Goal: Check status: Check status

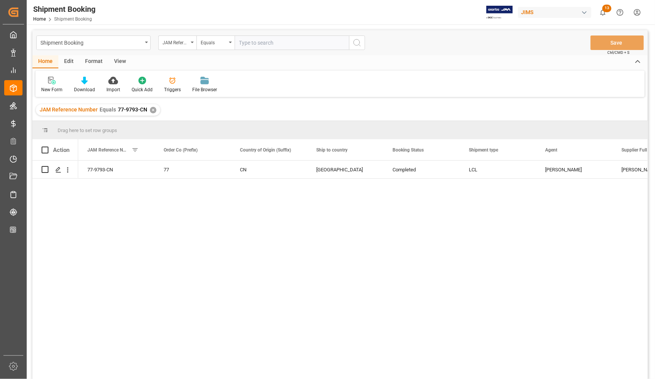
click at [284, 42] on input "text" at bounding box center [292, 42] width 114 height 15
type input "77-10458-US"
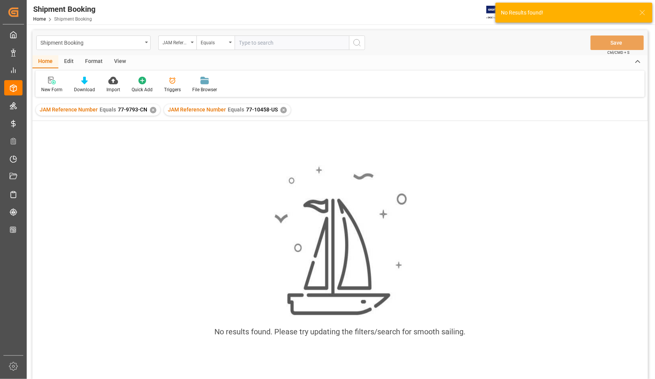
click at [152, 109] on div "✕" at bounding box center [153, 110] width 6 height 6
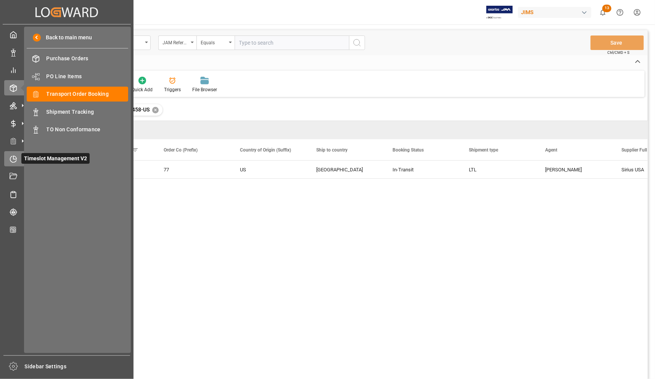
click at [12, 159] on icon at bounding box center [14, 159] width 8 height 8
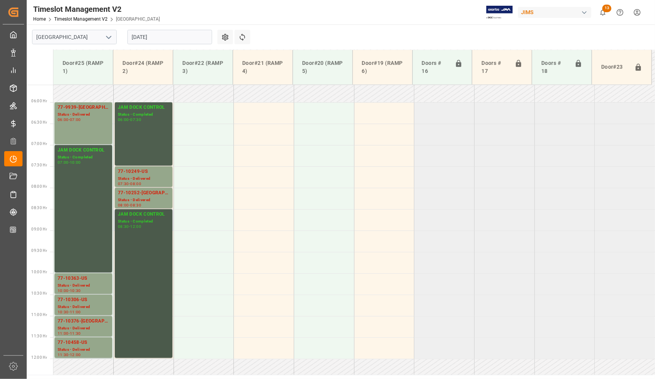
scroll to position [263, 0]
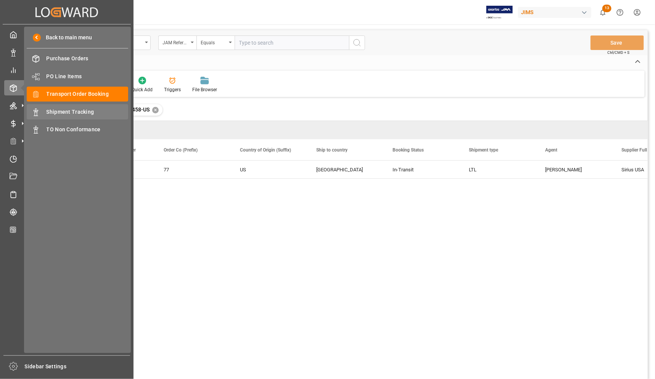
click at [67, 111] on span "Shipment Tracking" at bounding box center [88, 112] width 82 height 8
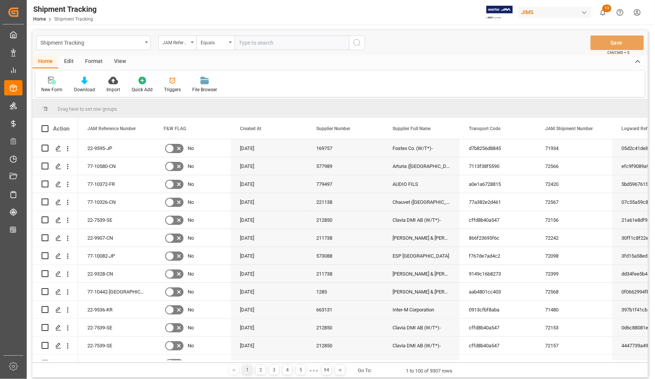
click at [256, 39] on input "text" at bounding box center [292, 42] width 114 height 15
type input "77-10458-US"
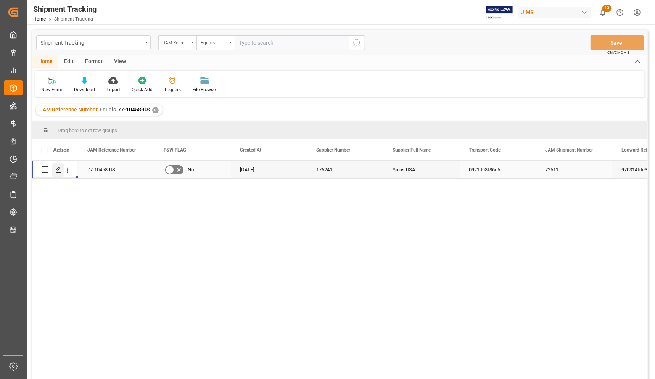
click at [58, 171] on icon "Press SPACE to select this row." at bounding box center [58, 170] width 6 height 6
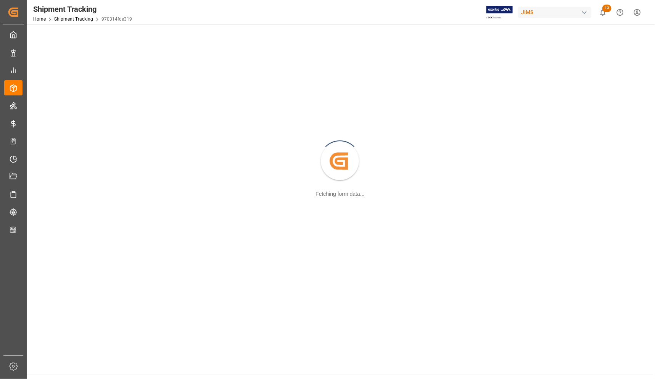
click at [58, 171] on div "Created by potrace 1.15, written by [PERSON_NAME] [DATE]-[DATE] Fetching form d…" at bounding box center [340, 161] width 618 height 265
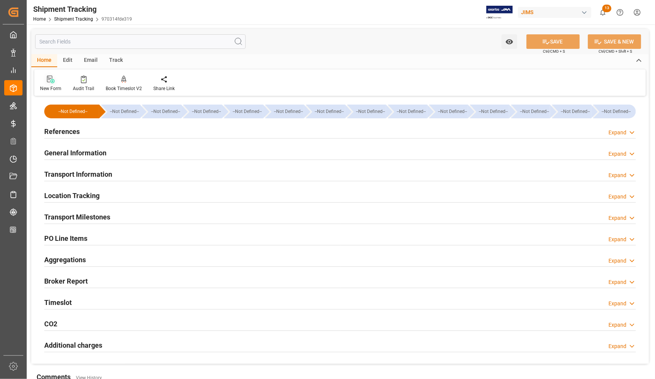
type input "[DATE] 00:00"
click at [57, 220] on h2 "Transport Milestones" at bounding box center [77, 217] width 66 height 10
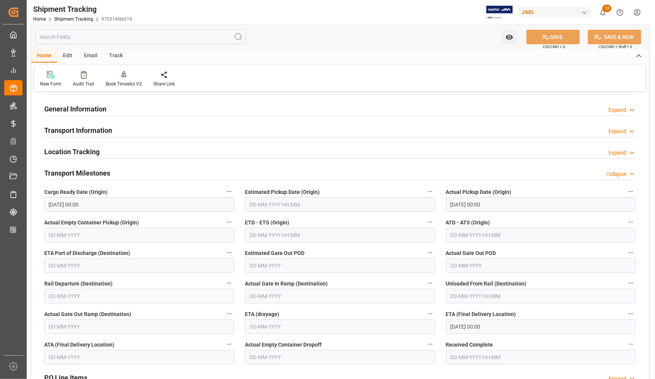
scroll to position [95, 0]
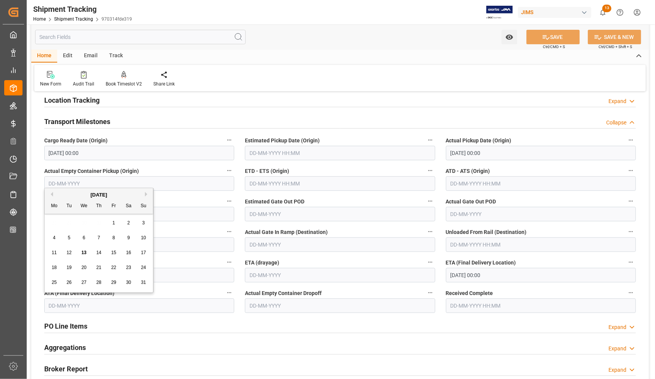
click at [152, 308] on input "text" at bounding box center [139, 305] width 190 height 15
click at [48, 262] on div "18 19 20 21 22 23 24" at bounding box center [99, 267] width 104 height 15
click at [83, 254] on span "13" at bounding box center [83, 252] width 5 height 5
type input "[DATE]"
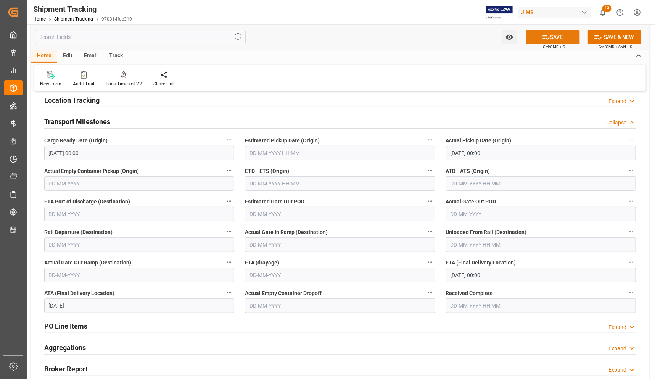
click at [555, 37] on button "SAVE" at bounding box center [553, 37] width 53 height 15
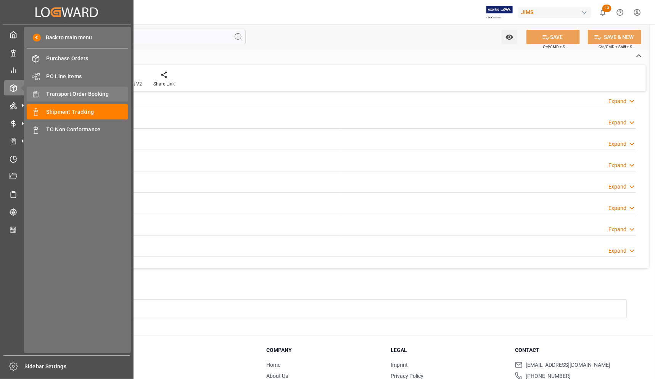
click at [89, 93] on span "Transport Order Booking" at bounding box center [88, 94] width 82 height 8
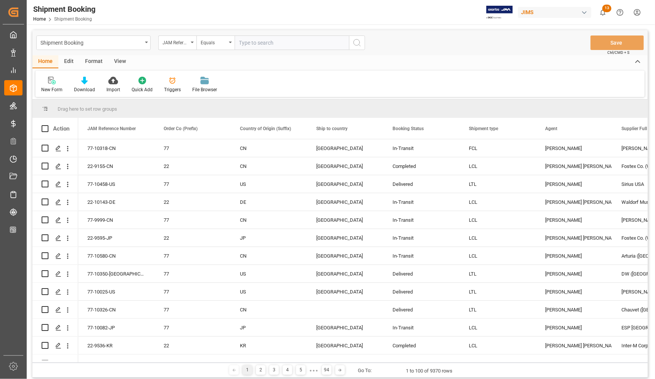
click at [290, 42] on input "text" at bounding box center [292, 42] width 114 height 15
type input "77-8863-CN"
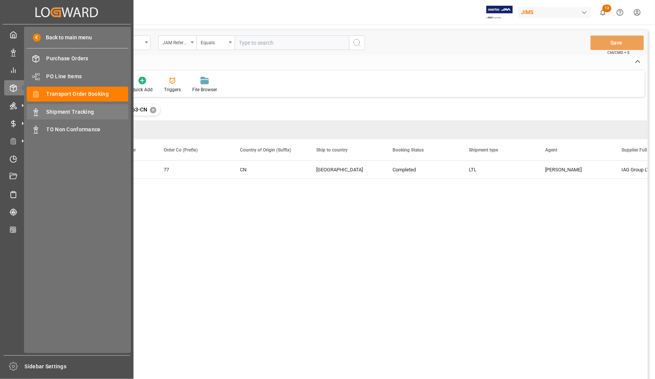
click at [58, 112] on span "Shipment Tracking" at bounding box center [88, 112] width 82 height 8
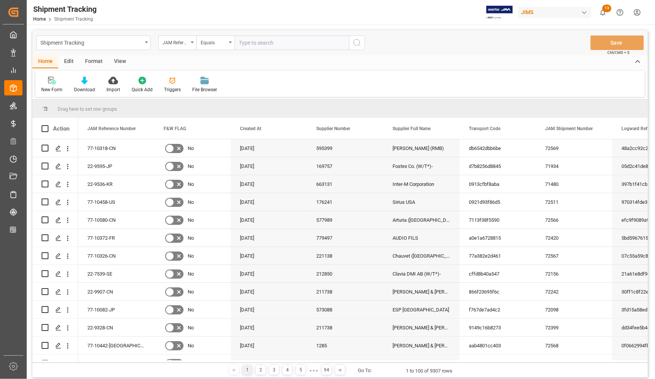
click at [281, 43] on input "text" at bounding box center [292, 42] width 114 height 15
type input "77-8863-CN"
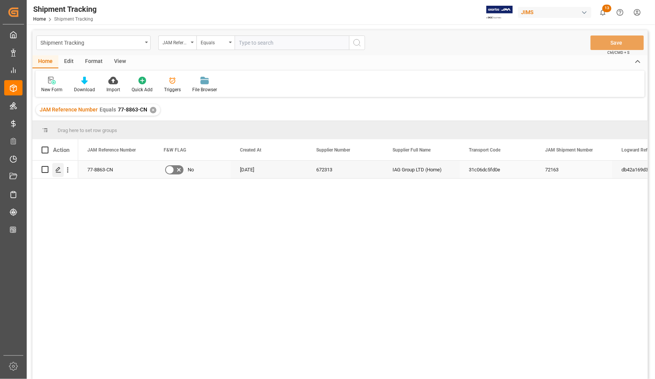
click at [56, 169] on icon "Press SPACE to select this row." at bounding box center [58, 170] width 6 height 6
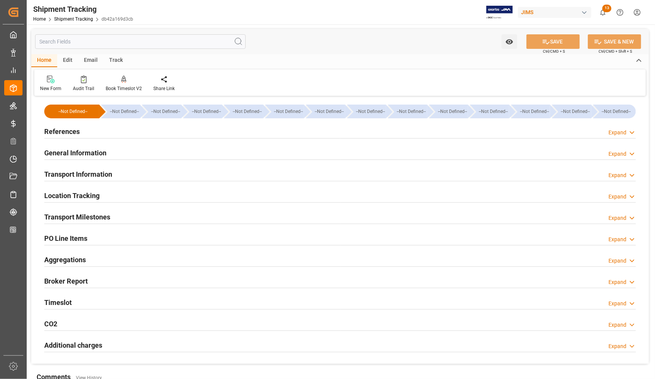
type input "[DATE] 00:00"
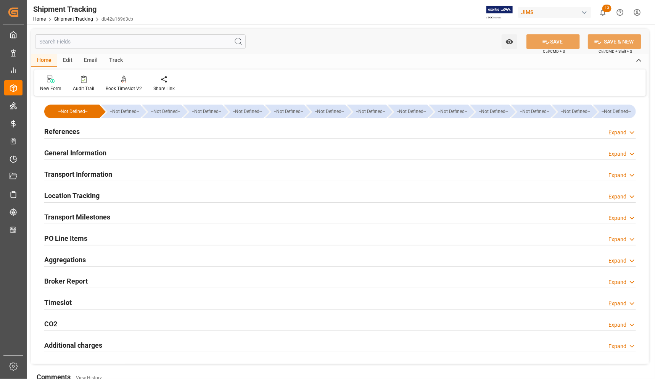
type input "[DATE]"
click at [82, 217] on h2 "Transport Milestones" at bounding box center [77, 217] width 66 height 10
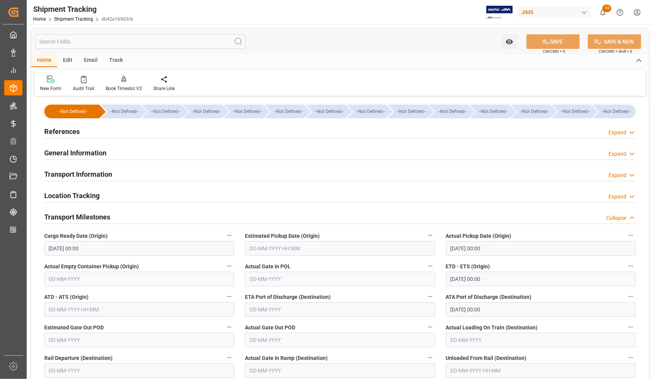
scroll to position [191, 0]
